Goal: Task Accomplishment & Management: Manage account settings

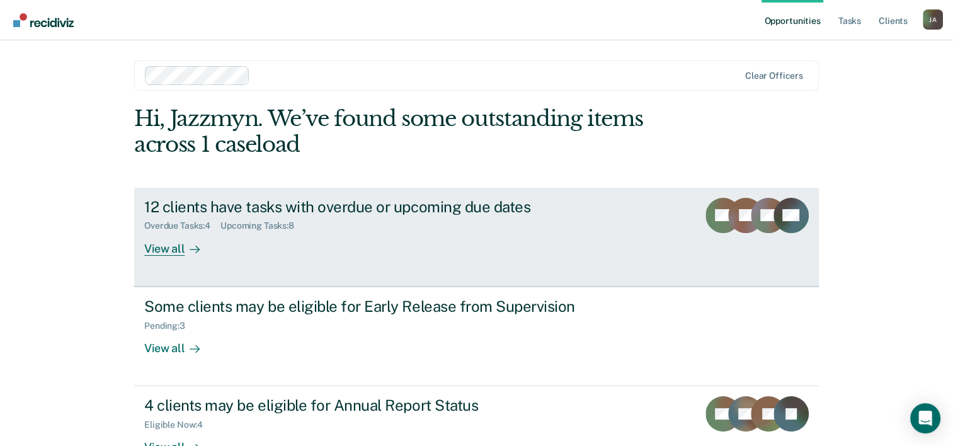
click at [157, 246] on div "View all" at bounding box center [179, 243] width 71 height 25
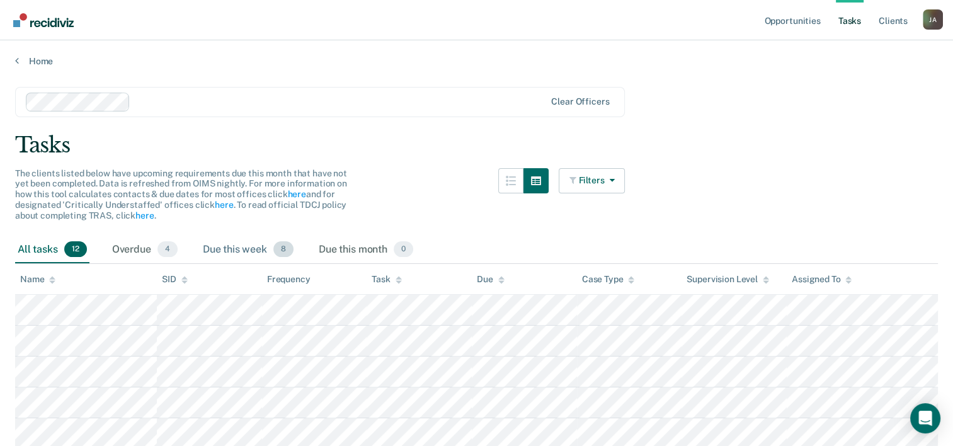
click at [221, 248] on div "Due this week 8" at bounding box center [248, 250] width 96 height 28
click at [380, 249] on div "Due this month 0" at bounding box center [366, 250] width 100 height 28
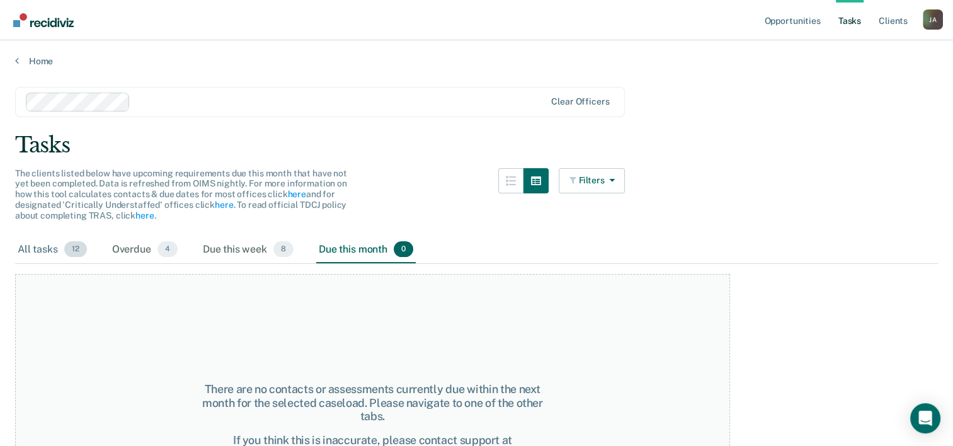
click at [36, 254] on div "All tasks 12" at bounding box center [52, 250] width 74 height 28
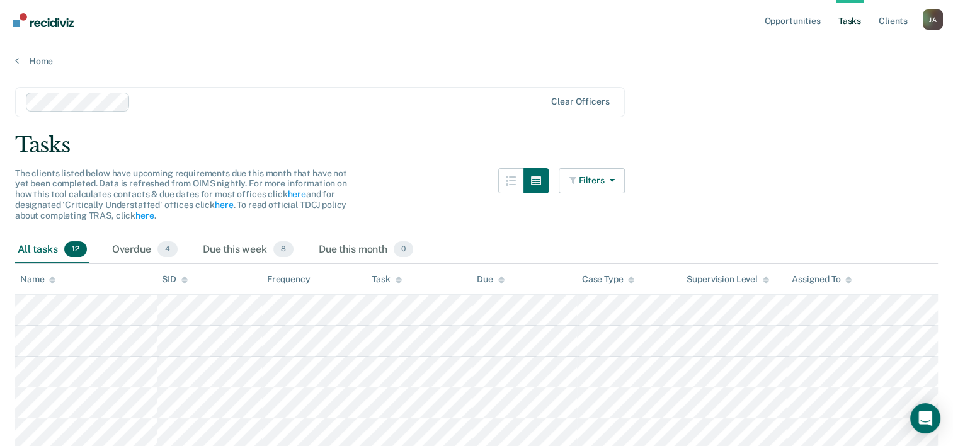
click at [28, 68] on main "Clear officers Tasks The clients listed below have upcoming requirements due th…" at bounding box center [476, 389] width 953 height 645
click at [15, 62] on icon at bounding box center [17, 60] width 4 height 10
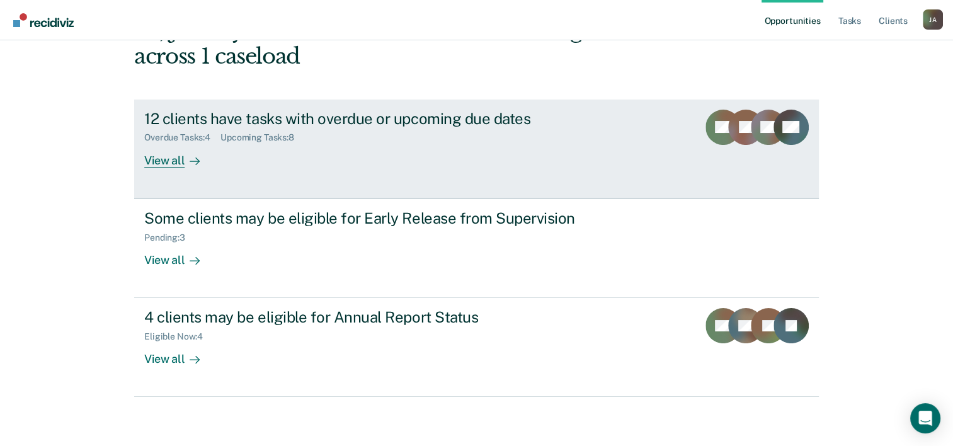
scroll to position [89, 0]
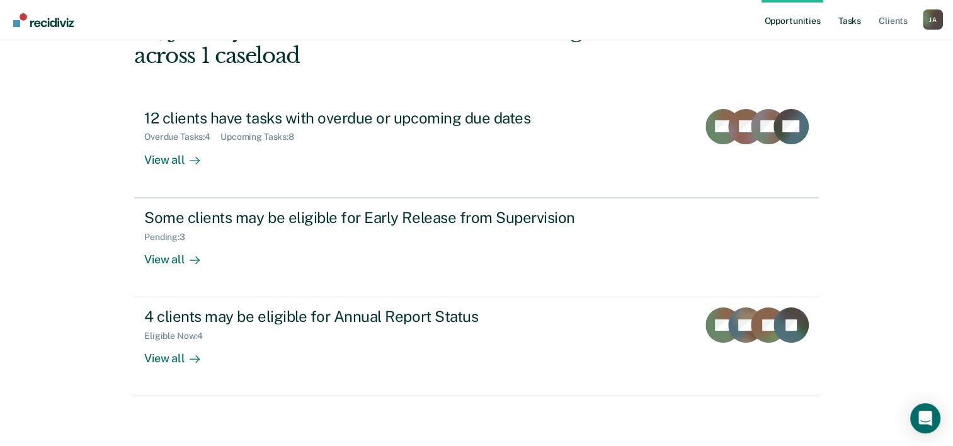
click at [855, 27] on link "Tasks" at bounding box center [850, 20] width 28 height 40
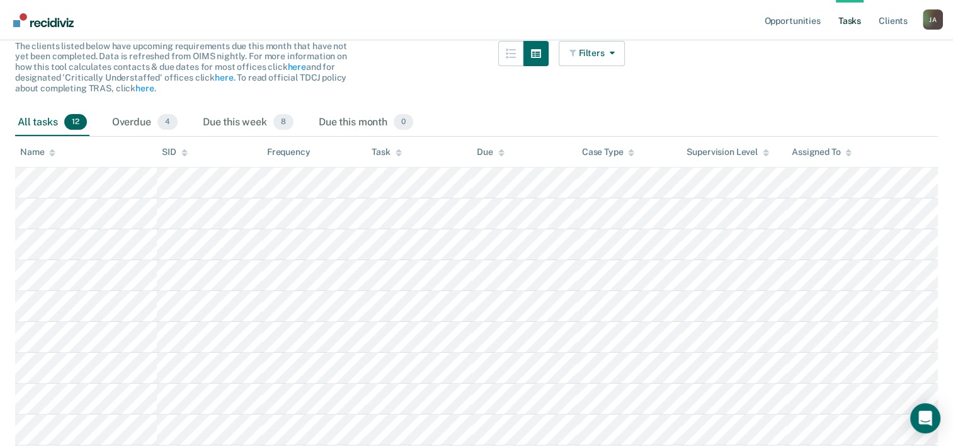
scroll to position [96, 0]
